Goal: Information Seeking & Learning: Learn about a topic

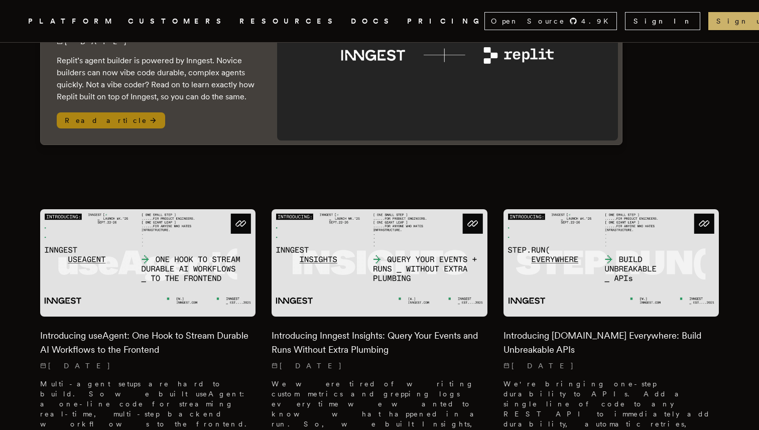
scroll to position [180, 0]
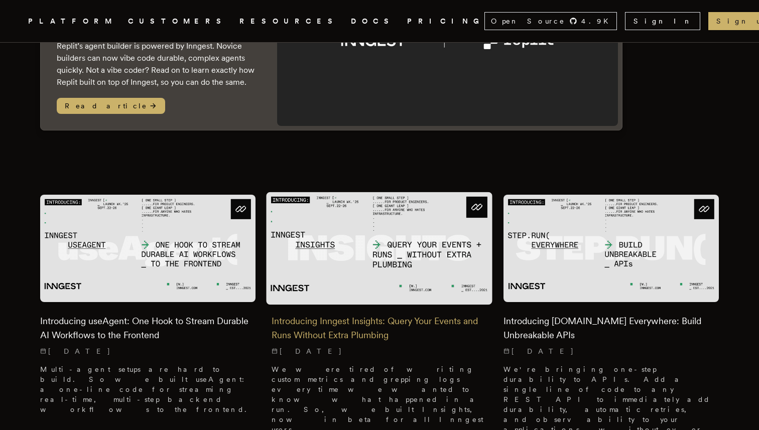
click at [377, 243] on img at bounding box center [379, 248] width 226 height 113
